Goal: Transaction & Acquisition: Purchase product/service

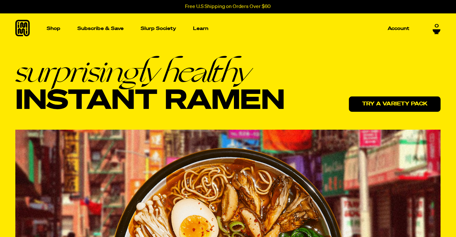
click at [370, 103] on link "Try a variety pack" at bounding box center [395, 103] width 92 height 15
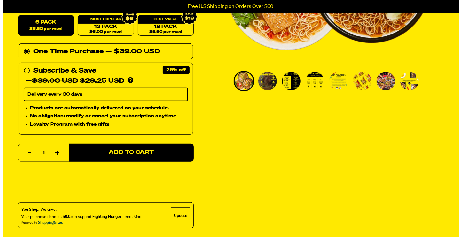
scroll to position [192, 0]
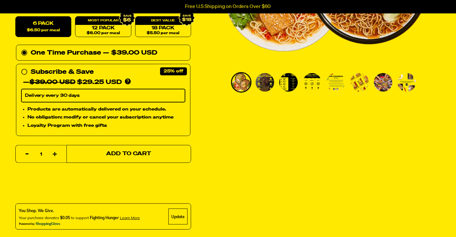
click at [119, 151] on span "Add to Cart" at bounding box center [128, 153] width 45 height 5
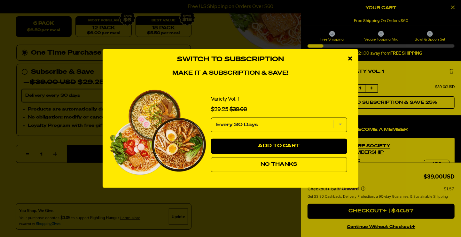
click at [293, 158] on button "No Thanks" at bounding box center [279, 164] width 136 height 15
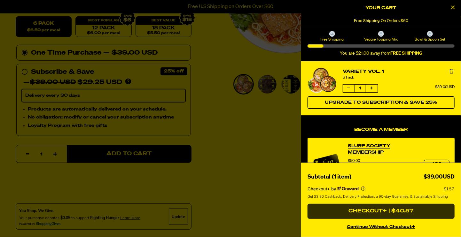
click at [377, 207] on button "Checkout+ | $40.57" at bounding box center [380, 211] width 147 height 15
